Goal: Transaction & Acquisition: Purchase product/service

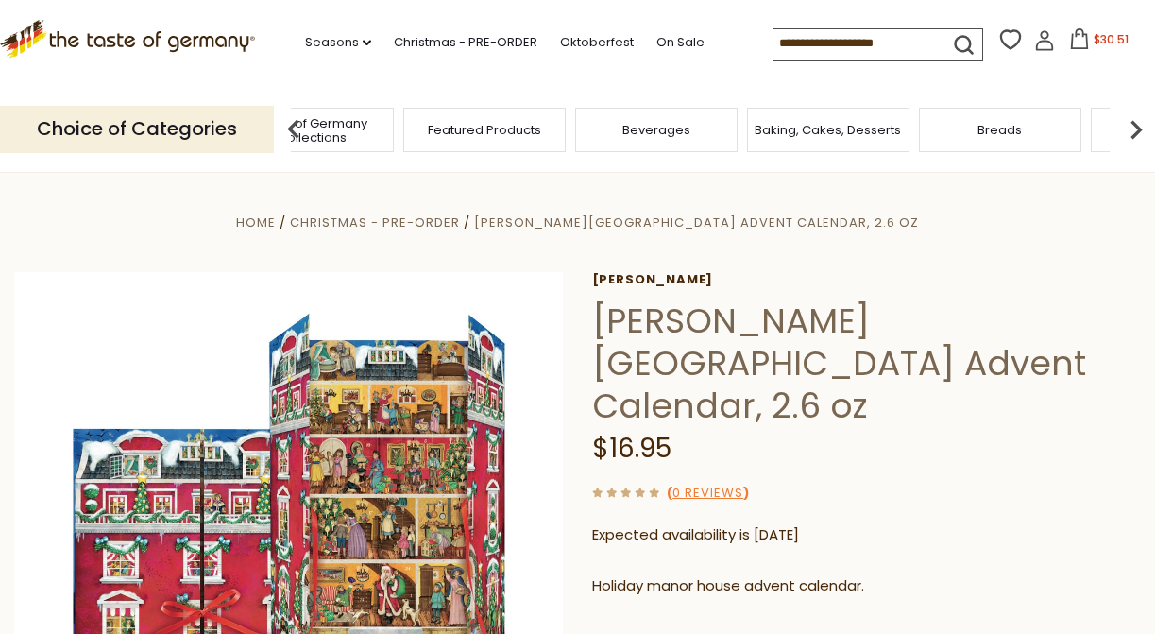
scroll to position [302, 0]
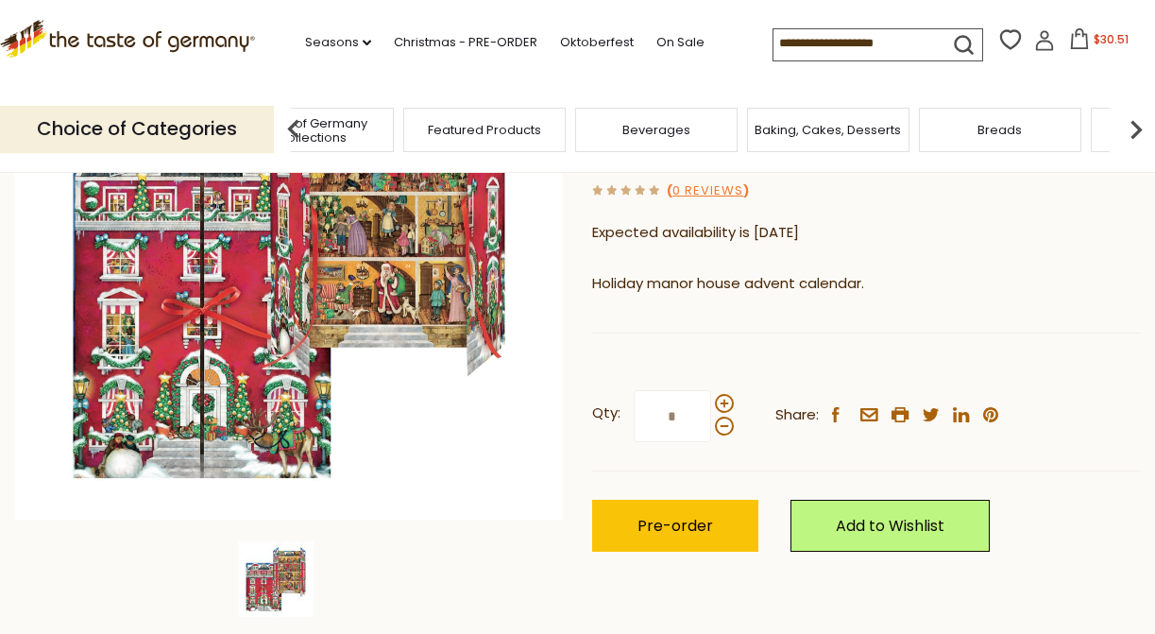
click at [1134, 130] on img at bounding box center [1137, 130] width 38 height 38
click at [1134, 119] on img at bounding box center [1137, 130] width 38 height 38
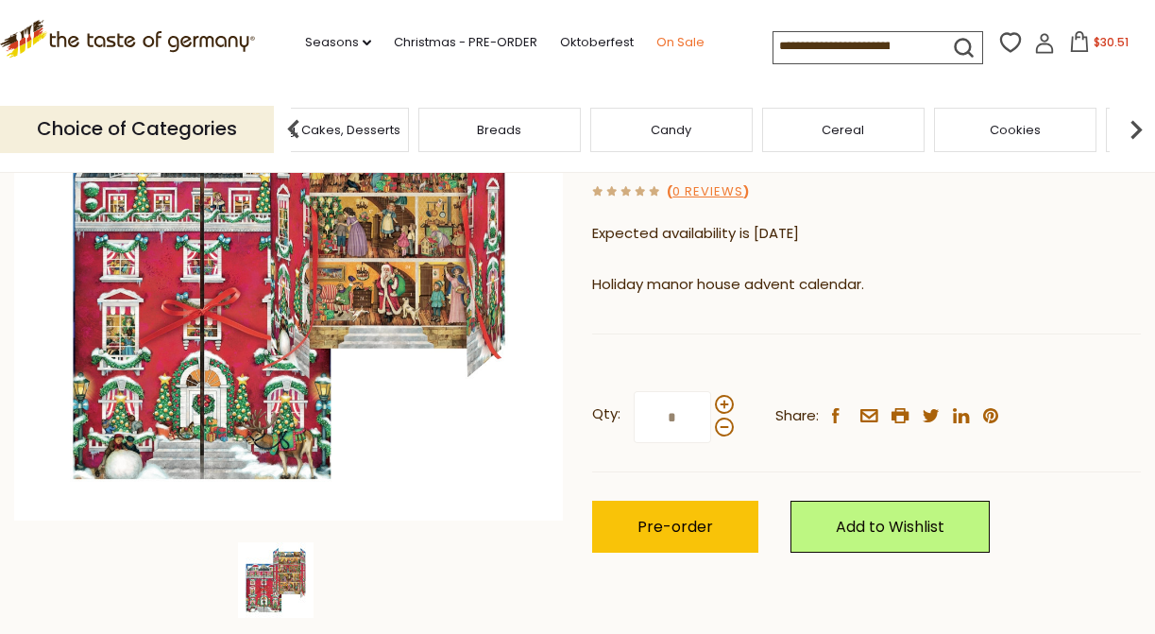
click at [687, 38] on link "On Sale" at bounding box center [681, 42] width 48 height 21
